Goal: Information Seeking & Learning: Learn about a topic

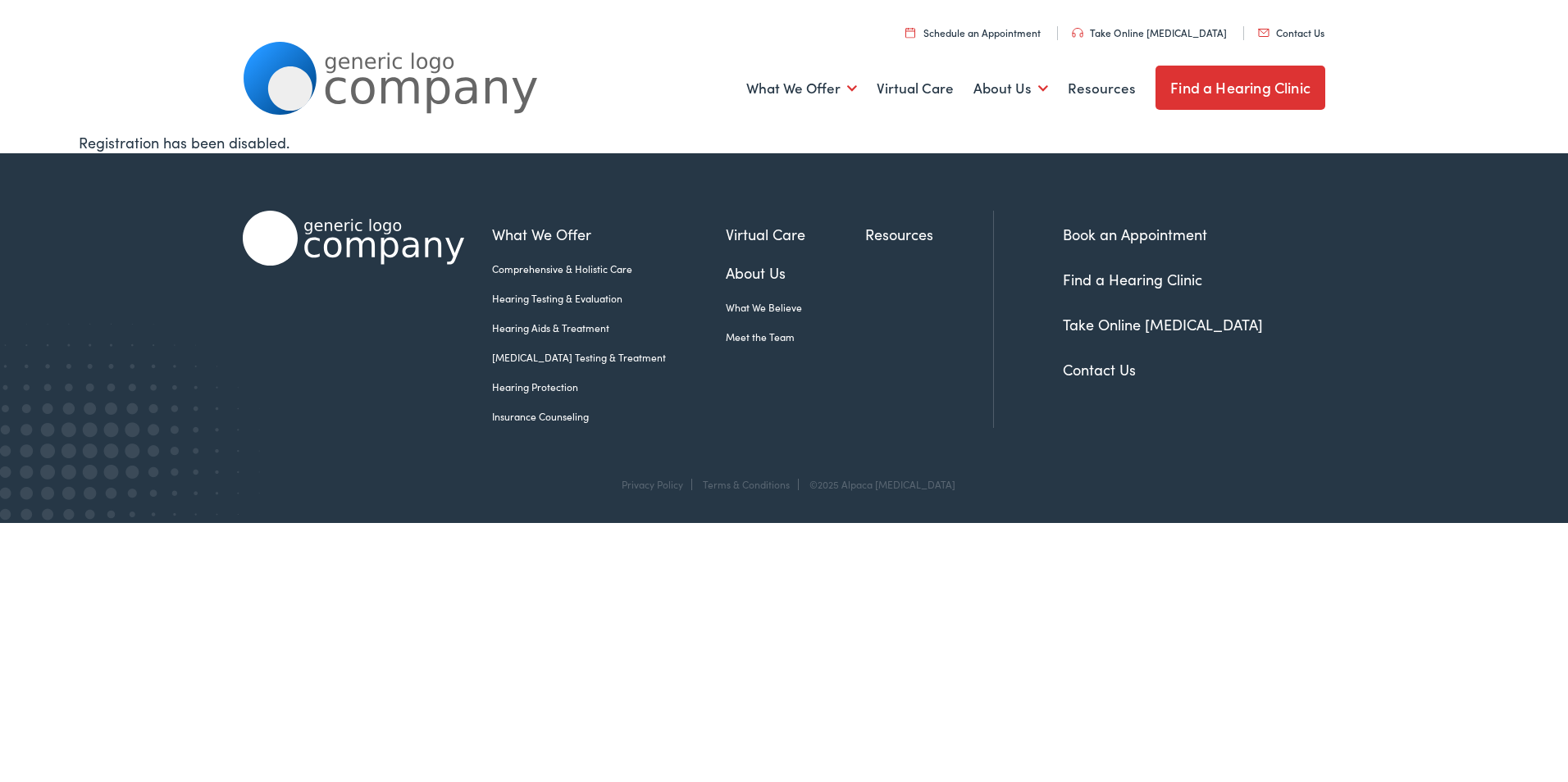
click at [913, 235] on link "Resources" at bounding box center [928, 234] width 128 height 22
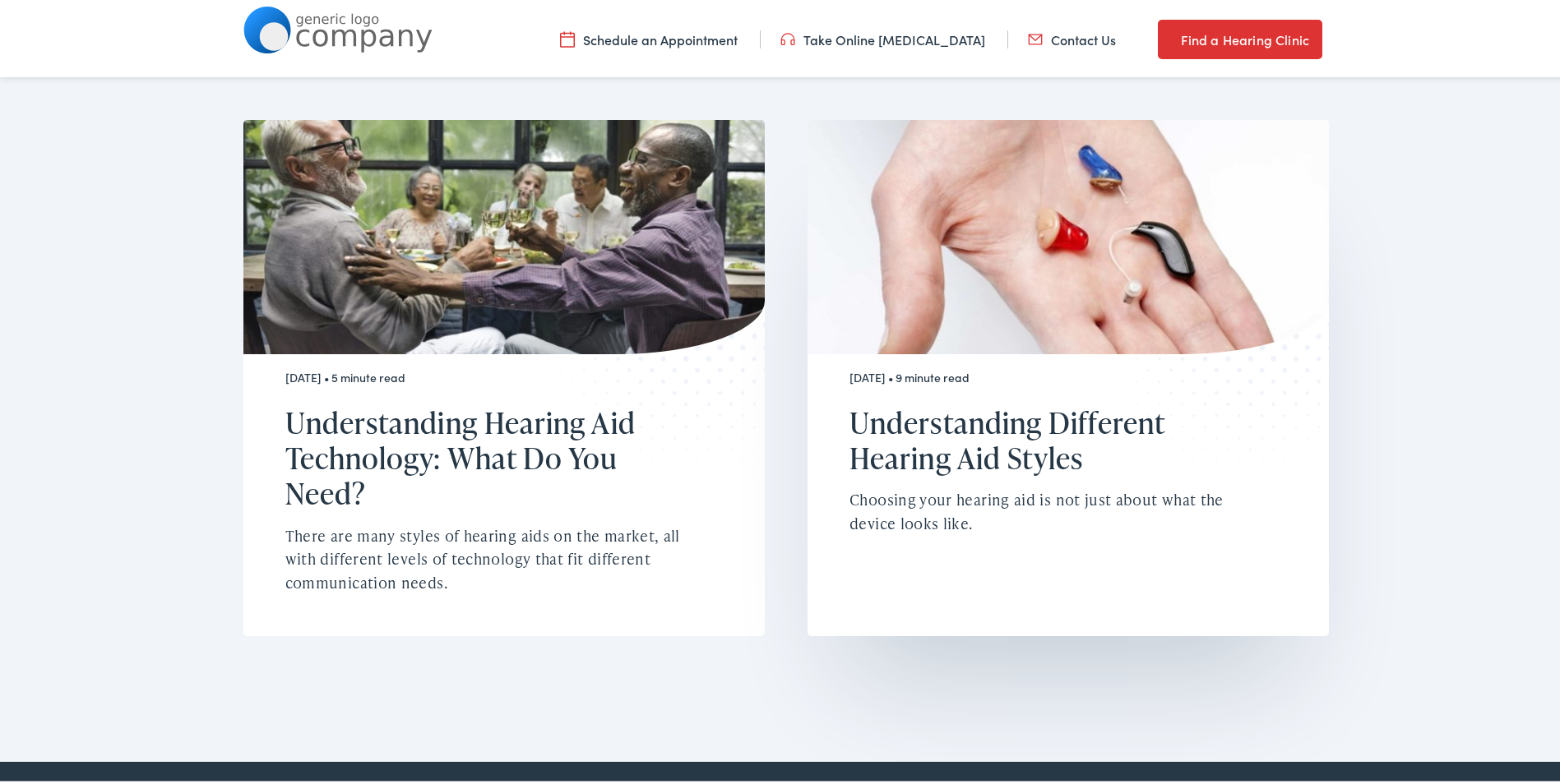
scroll to position [1293, 0]
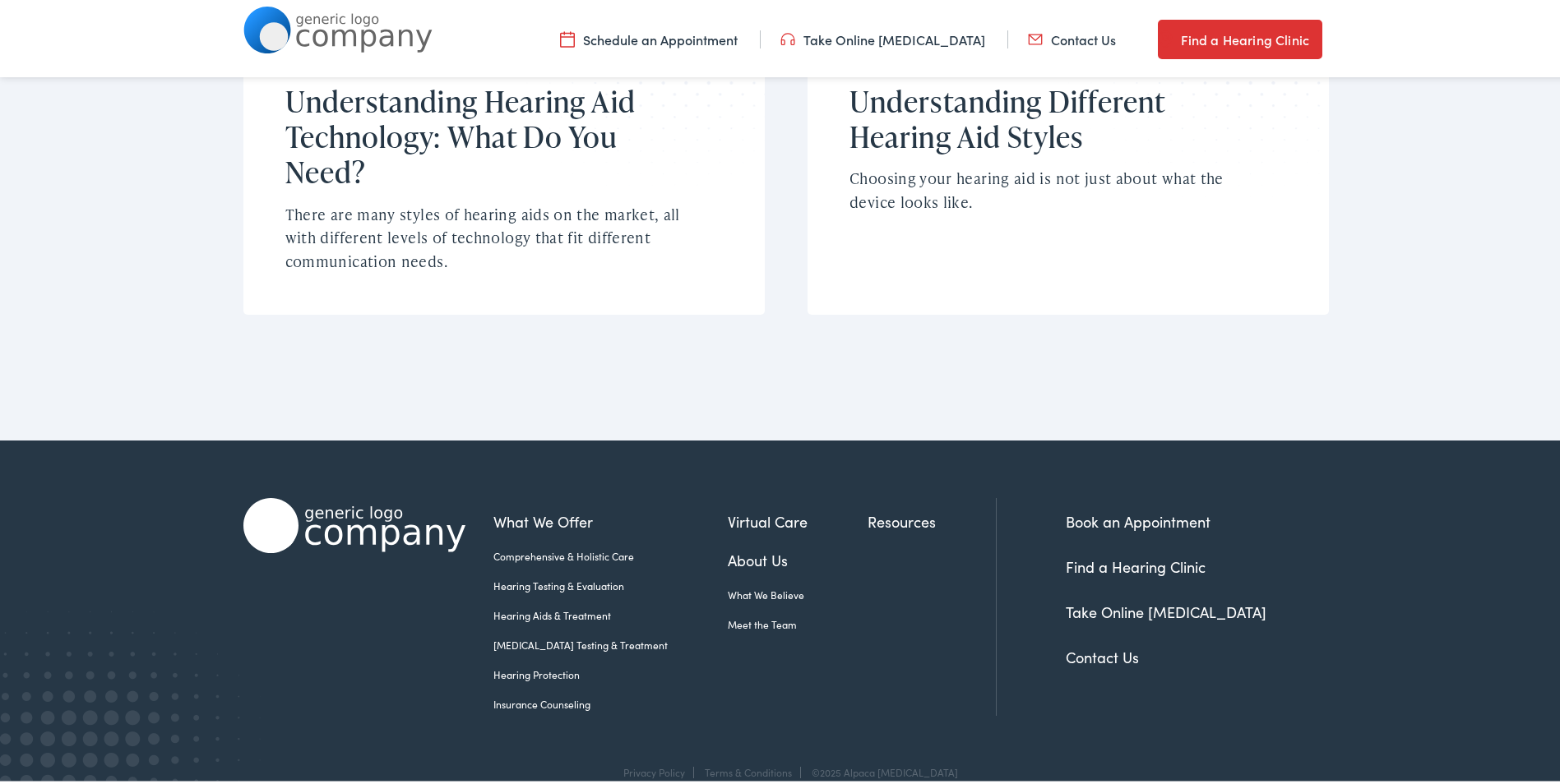
click at [560, 694] on link "Insurance Counseling" at bounding box center [610, 701] width 234 height 15
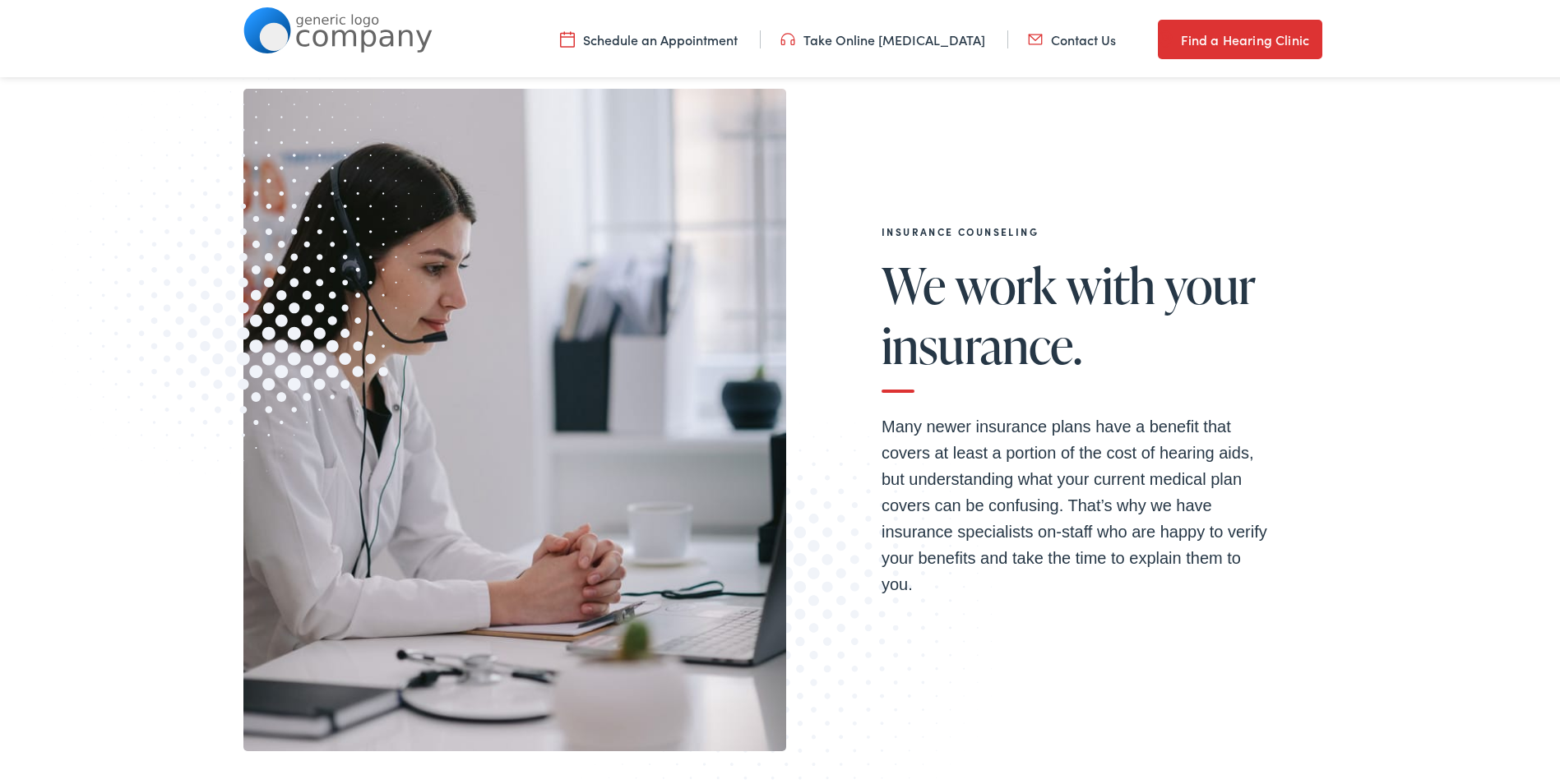
scroll to position [247, 0]
